Goal: Information Seeking & Learning: Learn about a topic

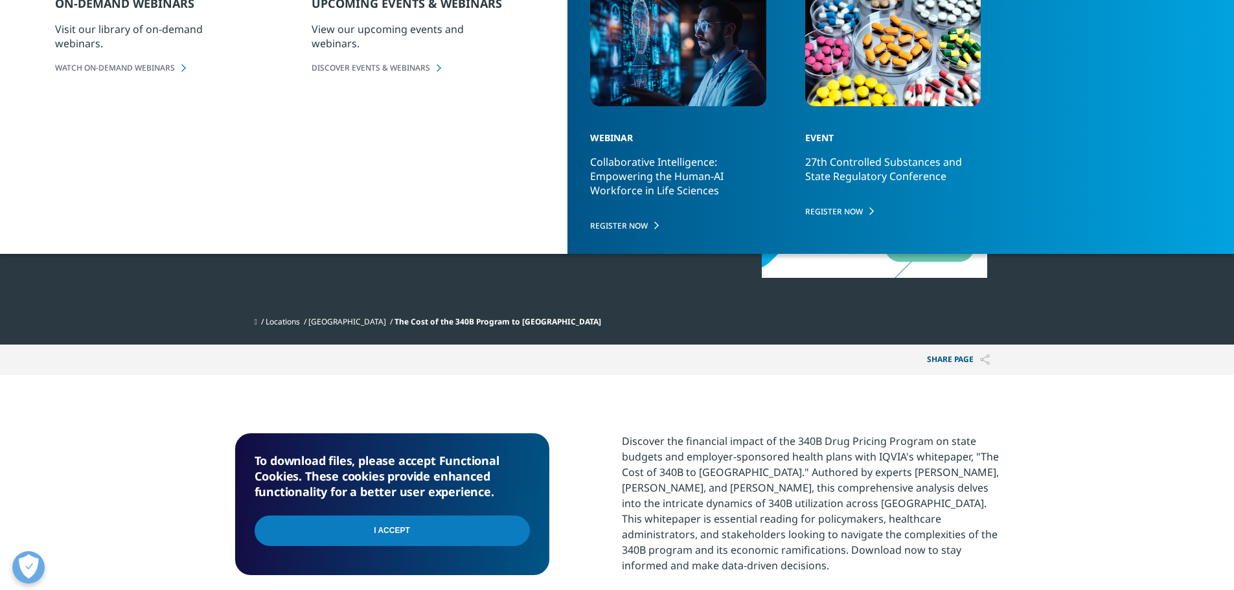
scroll to position [65, 0]
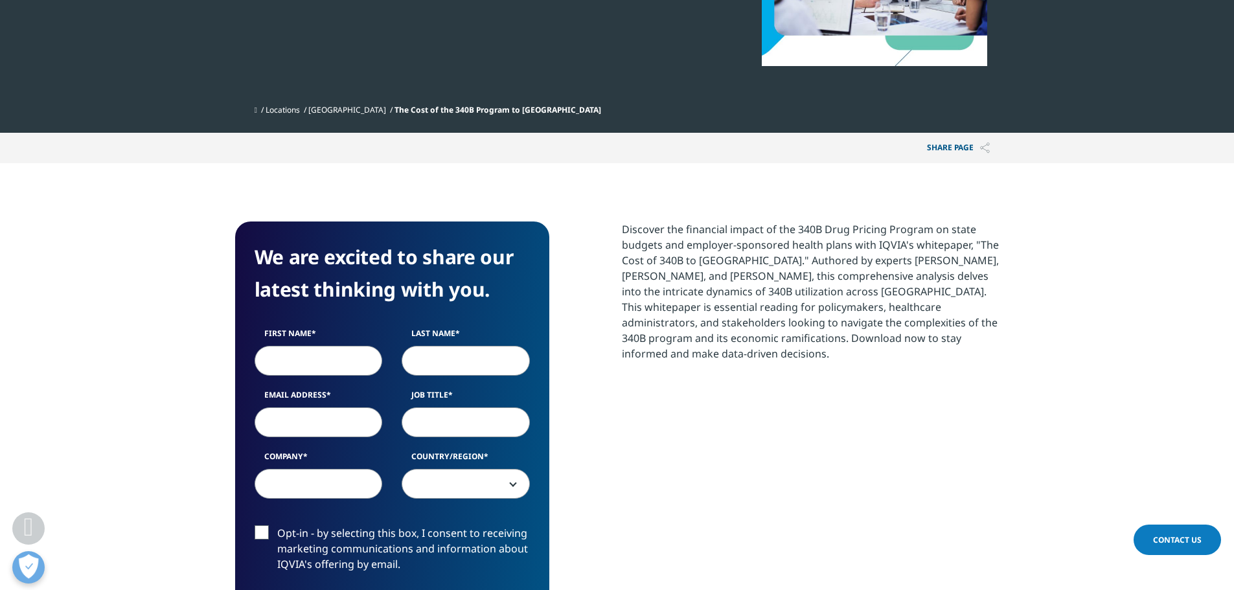
scroll to position [389, 0]
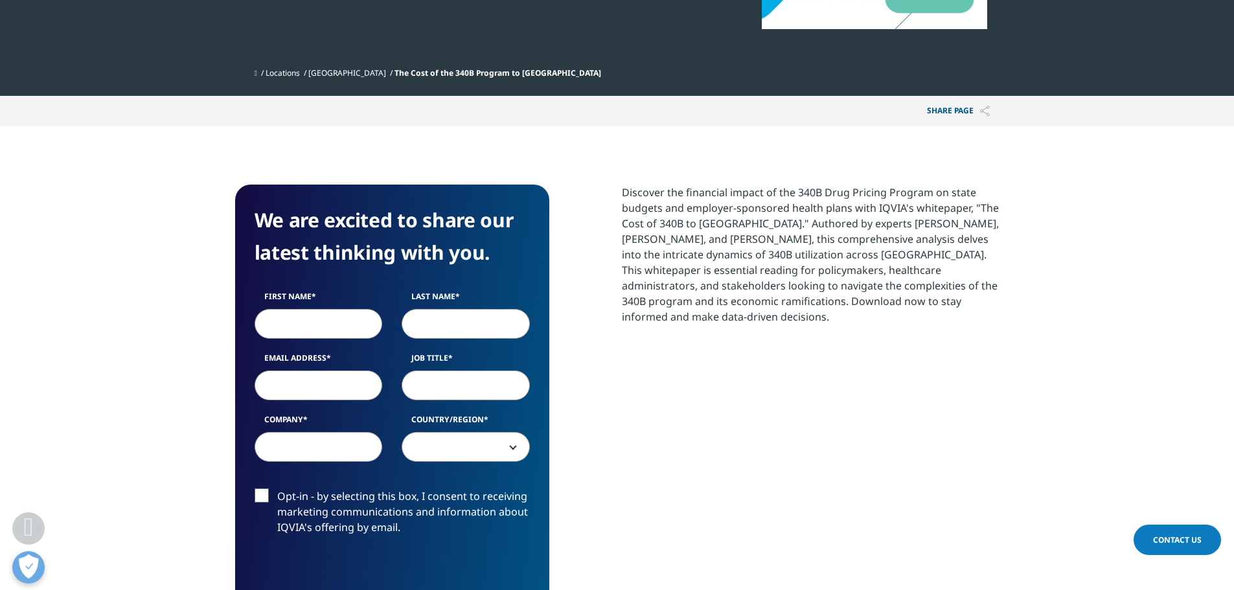
click at [752, 221] on p "Discover the financial impact of the 340B Drug Pricing Program on state budgets…" at bounding box center [811, 260] width 378 height 150
click at [763, 269] on p "Discover the financial impact of the 340B Drug Pricing Program on state budgets…" at bounding box center [811, 260] width 378 height 150
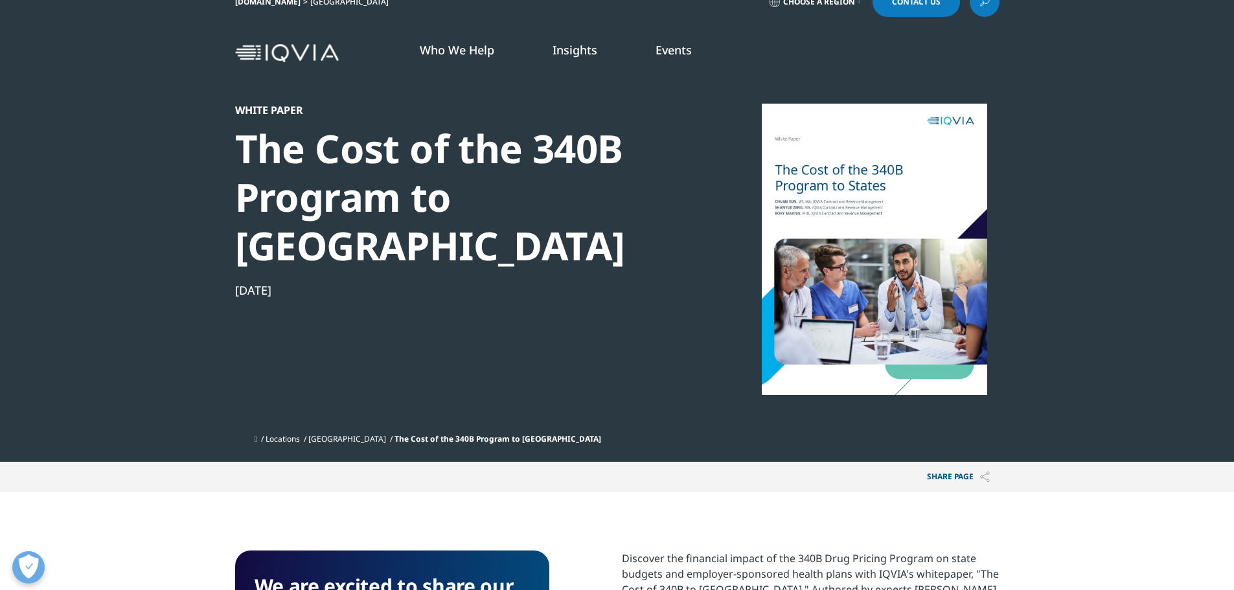
scroll to position [0, 0]
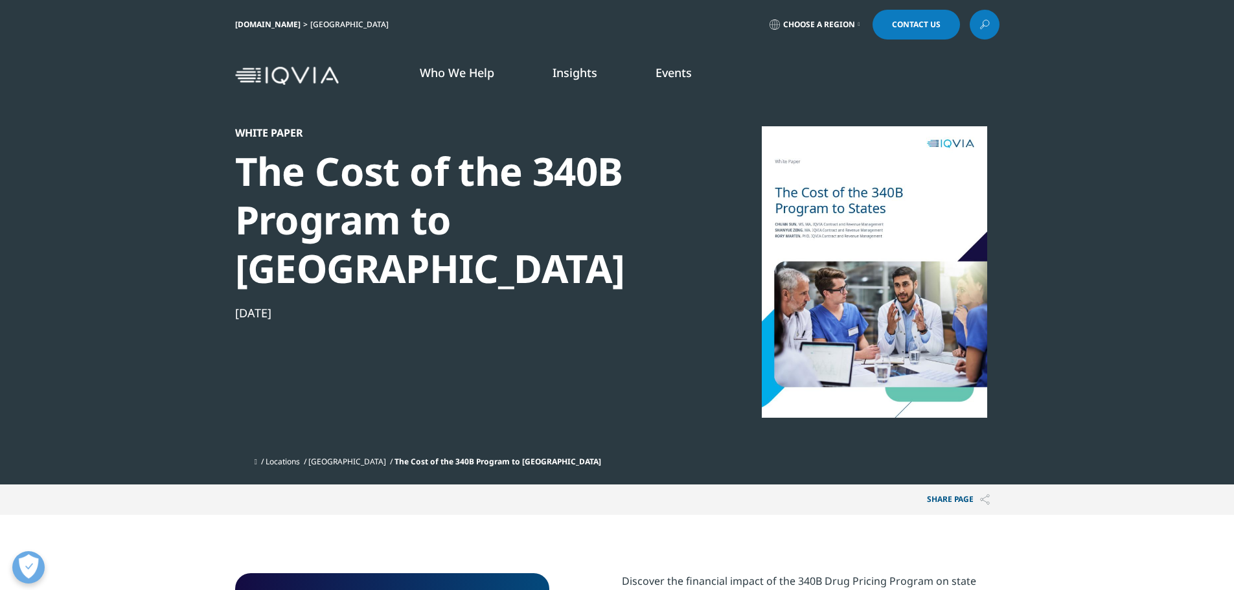
click at [920, 238] on div at bounding box center [874, 271] width 250 height 291
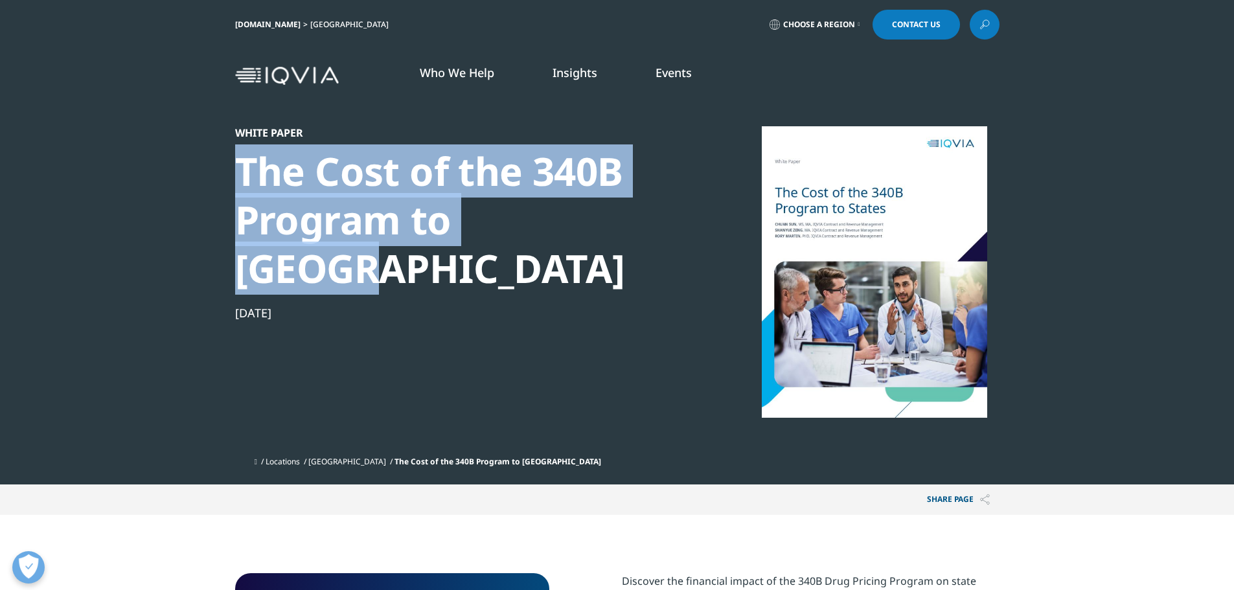
drag, startPoint x: 223, startPoint y: 163, endPoint x: 580, endPoint y: 227, distance: 362.1
click at [580, 227] on section "White Paper The Cost of the 340B Program to [GEOGRAPHIC_DATA] [DATE] Locations …" at bounding box center [617, 242] width 1234 height 485
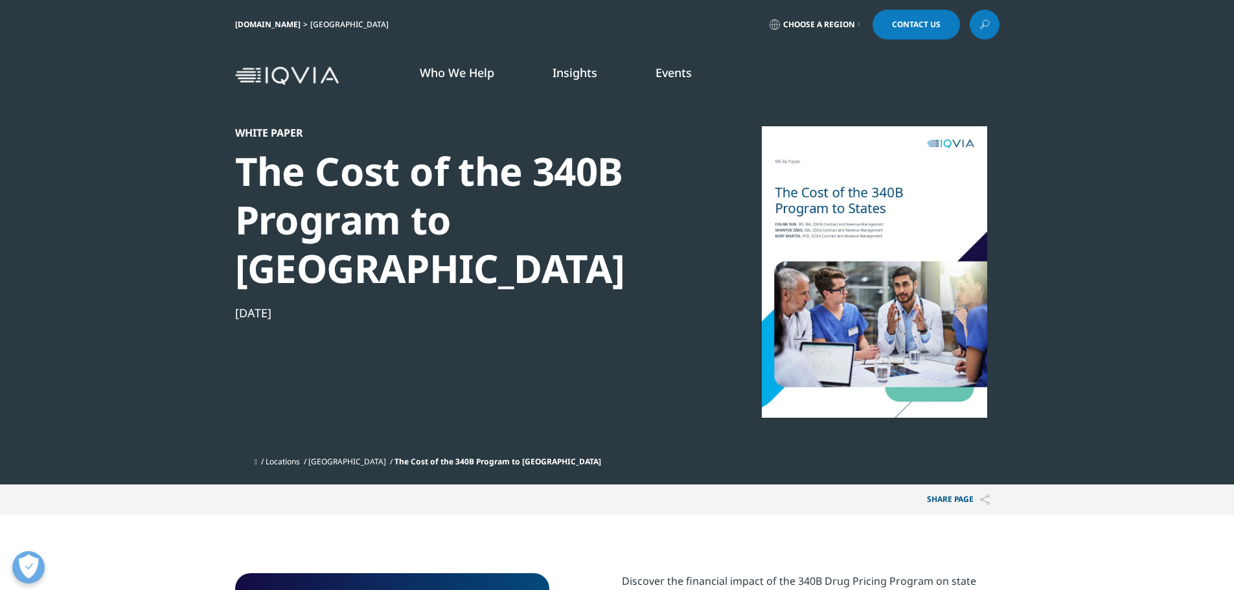
click at [559, 240] on div "ON-DEMAND WEBINARS Visit our library of on-demand webinars. WATCH ON-DEMAND WEB…" at bounding box center [311, 250] width 512 height 288
click at [564, 442] on div "White Paper The Cost of the 340B Program to [GEOGRAPHIC_DATA] [DATE] Locations …" at bounding box center [617, 242] width 764 height 485
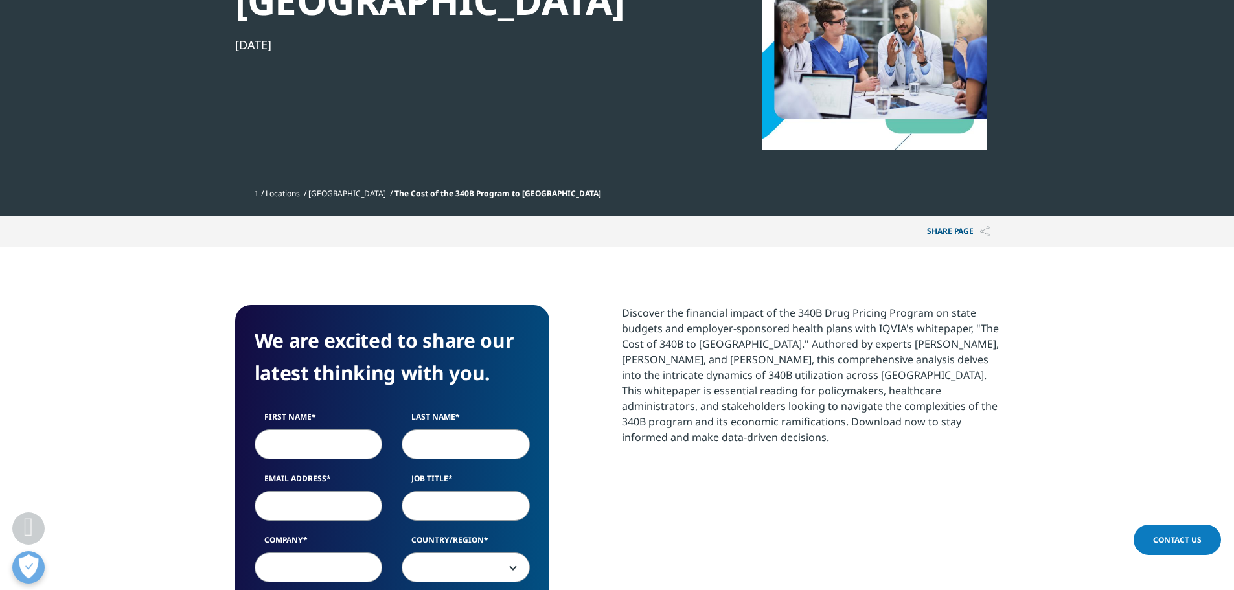
scroll to position [324, 0]
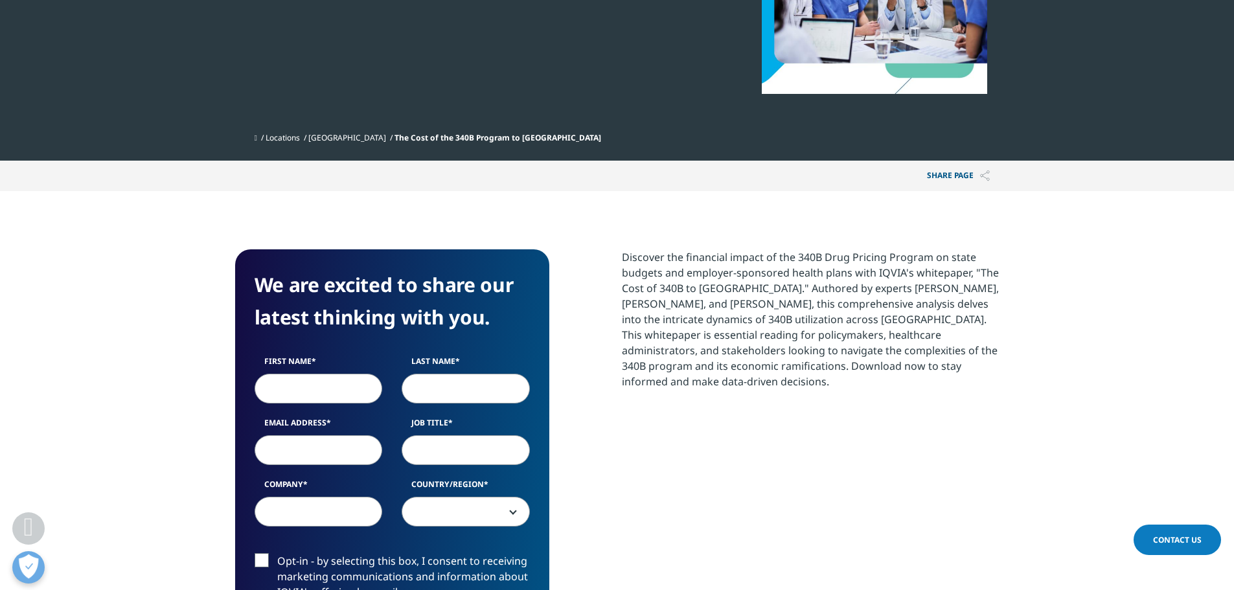
click at [349, 374] on input "First Name" at bounding box center [319, 389] width 128 height 30
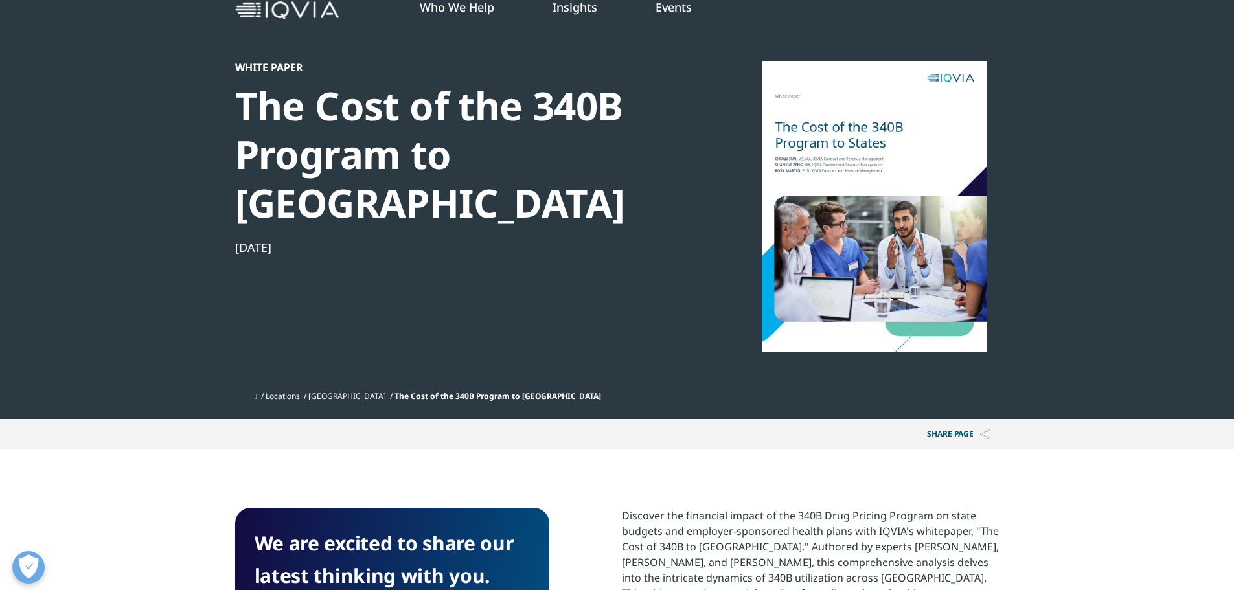
scroll to position [65, 0]
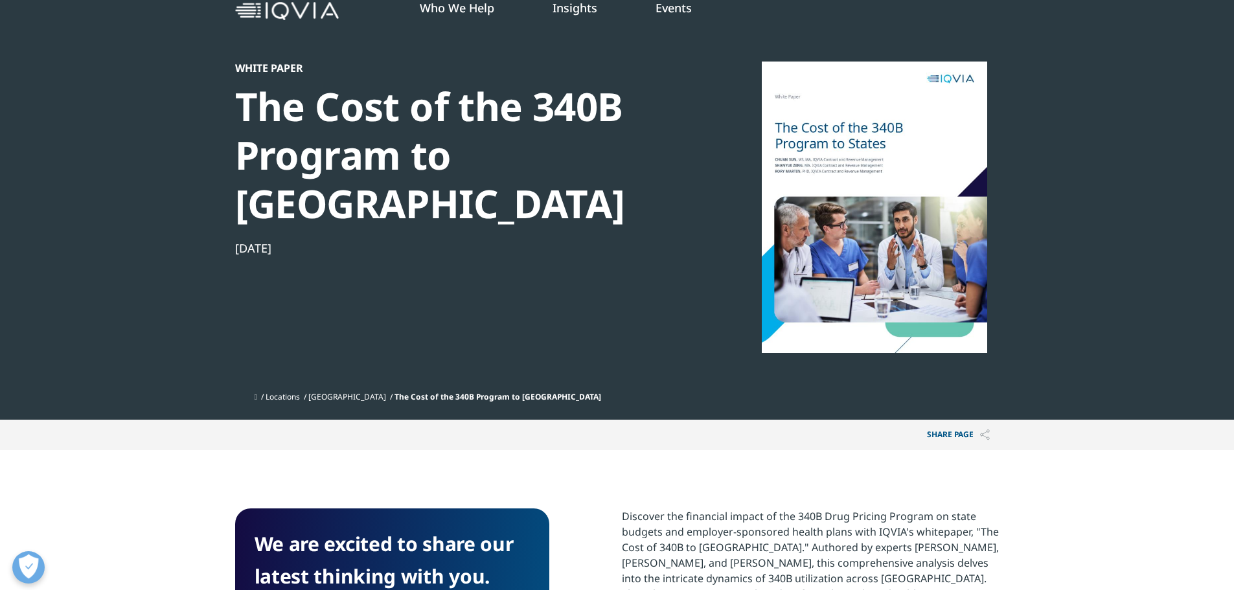
click at [911, 276] on div at bounding box center [874, 207] width 250 height 291
click at [911, 275] on div at bounding box center [874, 207] width 250 height 291
click at [429, 263] on div "White Paper The Cost of the 340B Program to [GEOGRAPHIC_DATA] [DATE]" at bounding box center [457, 224] width 444 height 324
click at [466, 128] on div "The Cost of the 340B Program to [GEOGRAPHIC_DATA]" at bounding box center [457, 155] width 444 height 146
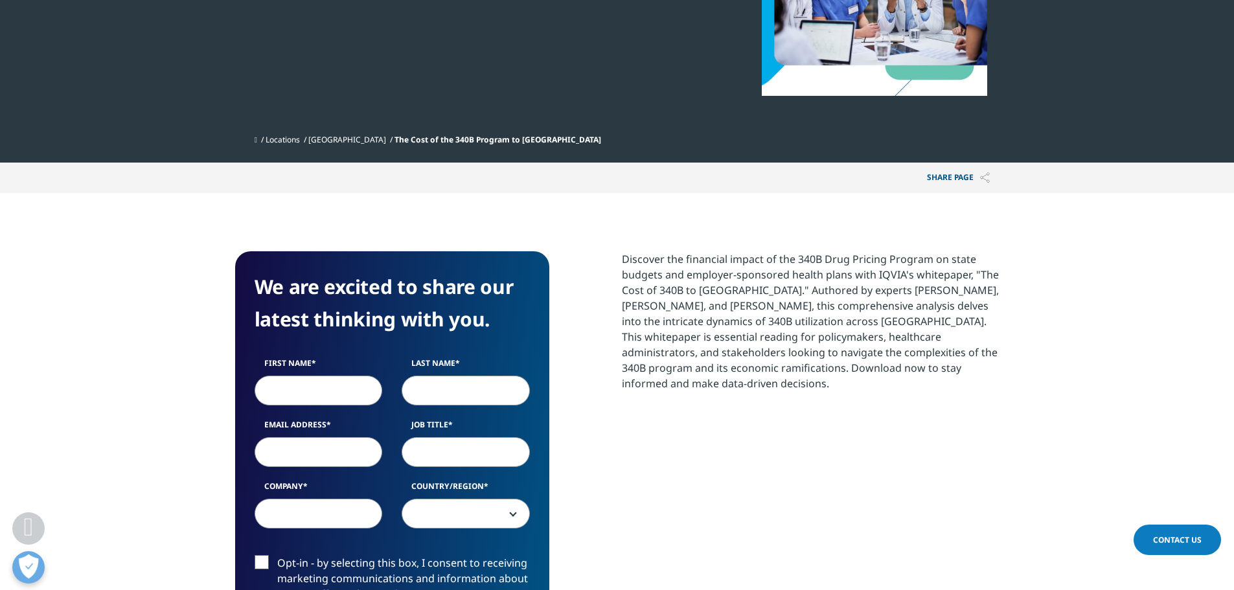
scroll to position [324, 0]
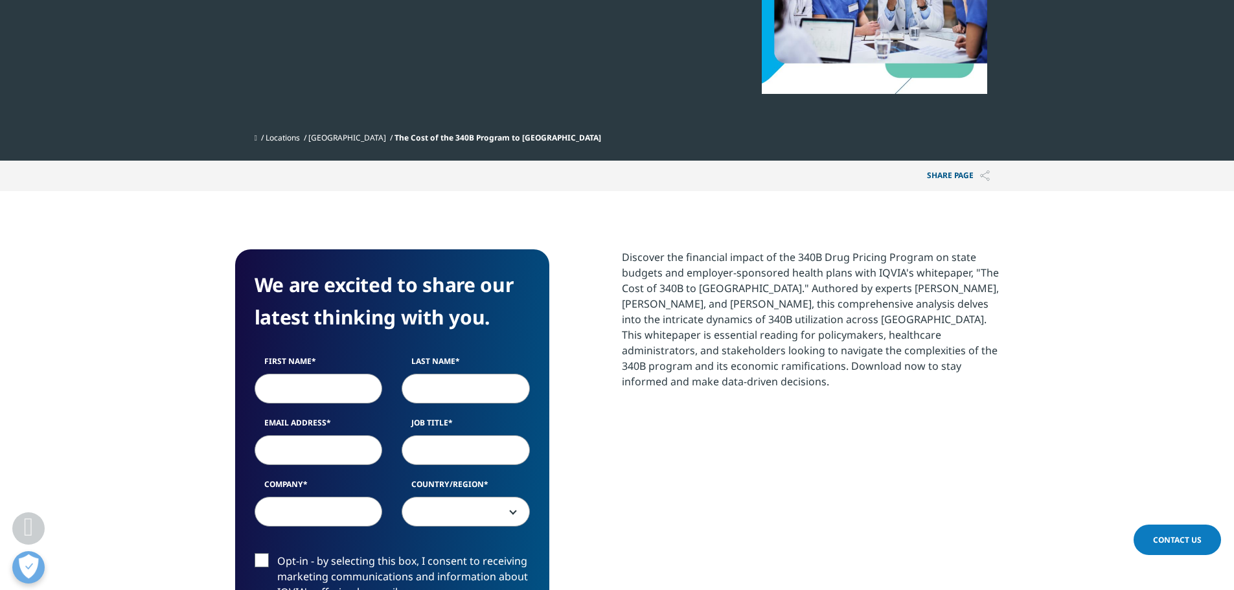
drag, startPoint x: 677, startPoint y: 240, endPoint x: 707, endPoint y: 245, distance: 30.1
click at [678, 249] on p "Discover the financial impact of the 340B Drug Pricing Program on state budgets…" at bounding box center [811, 324] width 378 height 150
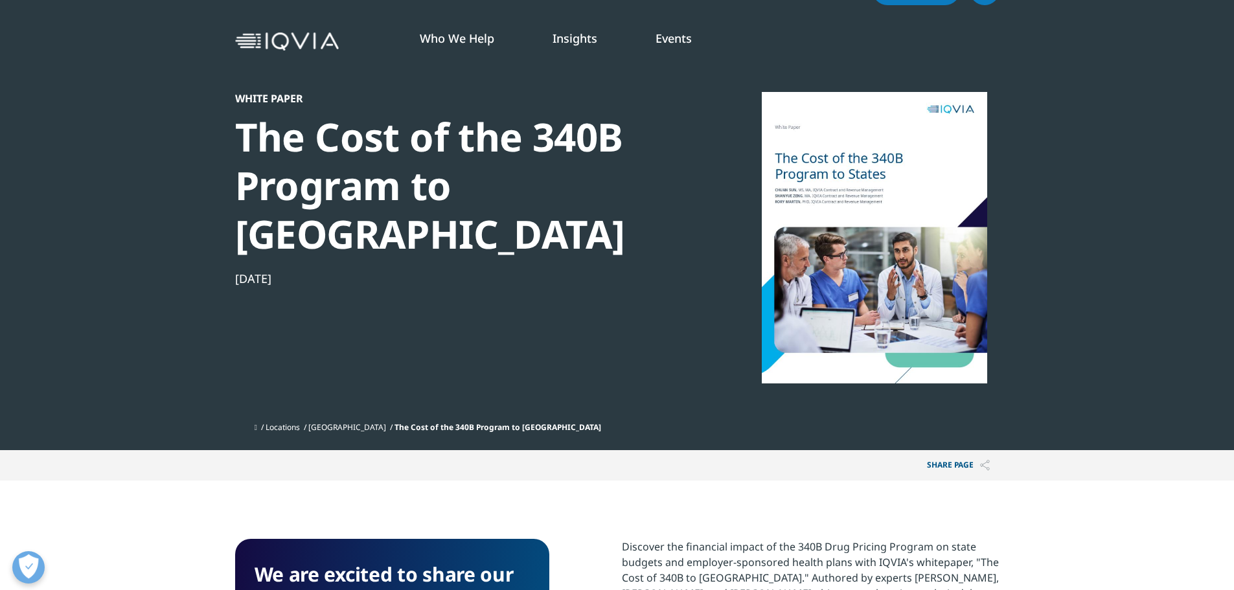
scroll to position [0, 0]
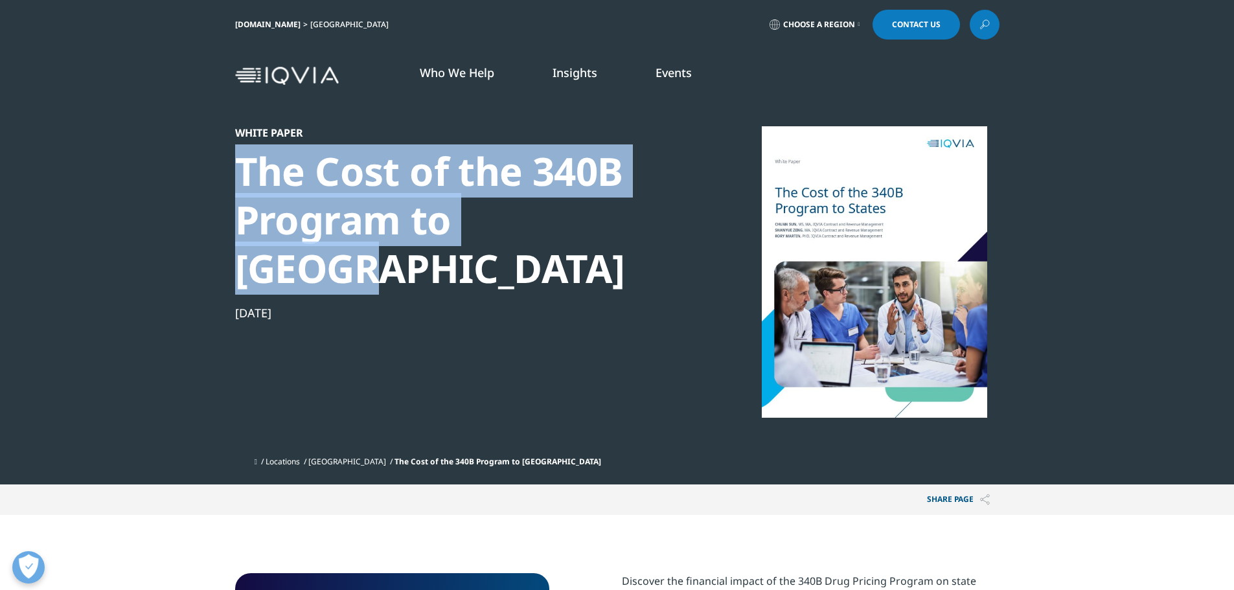
drag, startPoint x: 234, startPoint y: 164, endPoint x: 573, endPoint y: 221, distance: 344.2
click at [573, 221] on section "White Paper The Cost of the 340B Program to [GEOGRAPHIC_DATA] [DATE] Locations …" at bounding box center [617, 242] width 1234 height 485
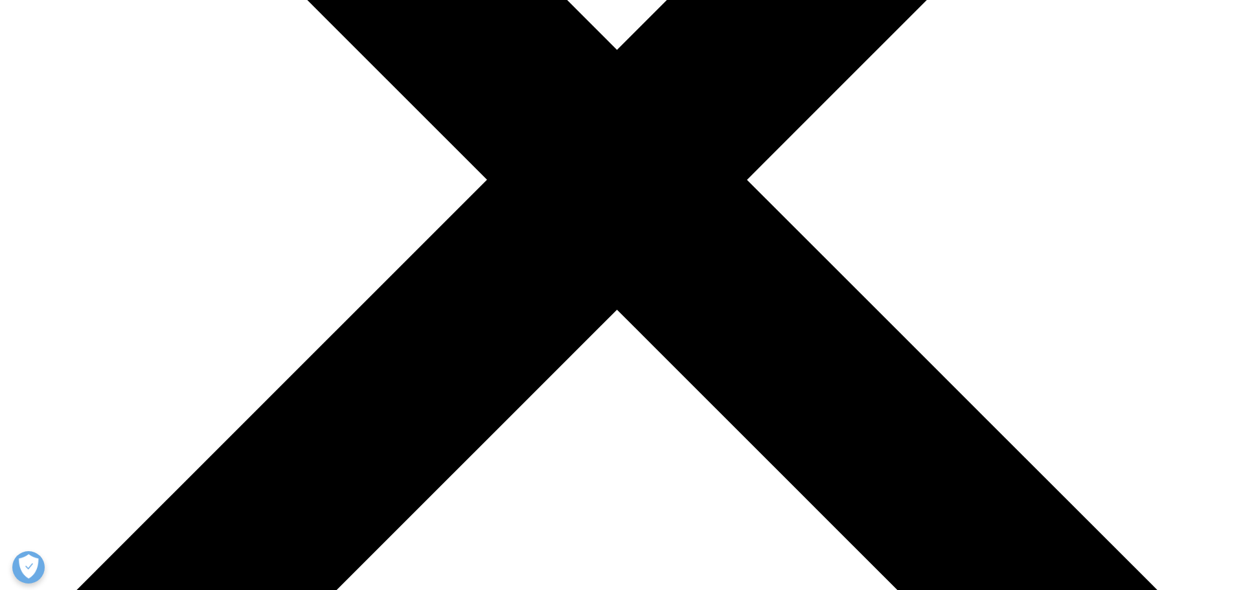
scroll to position [453, 0]
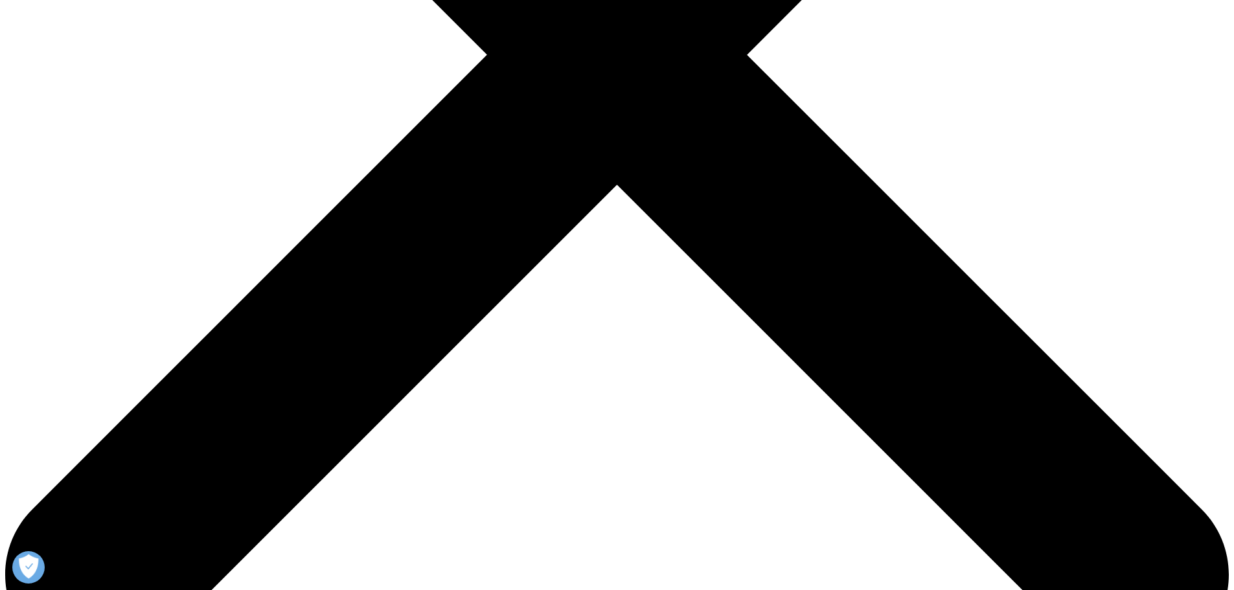
scroll to position [569, 0]
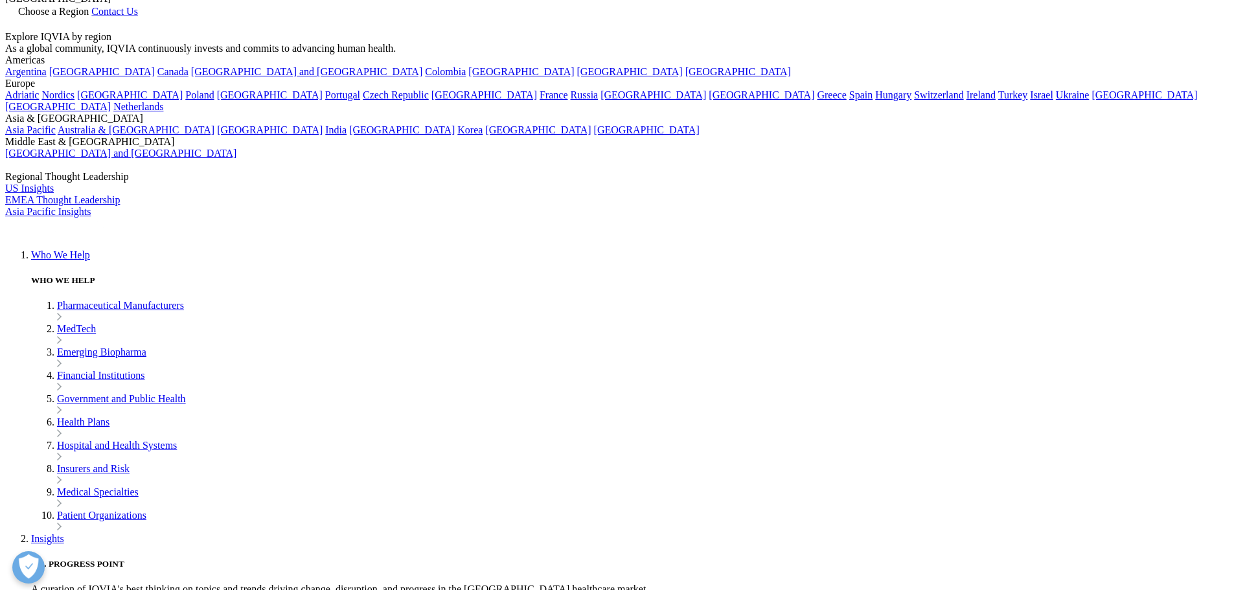
scroll to position [65, 0]
